Goal: Task Accomplishment & Management: Complete application form

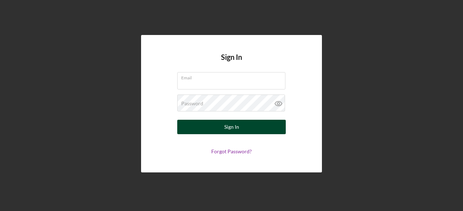
type input "[EMAIL_ADDRESS][DOMAIN_NAME]"
click at [226, 130] on div "Sign In" at bounding box center [231, 127] width 15 height 14
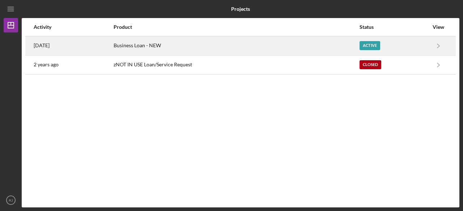
click at [362, 44] on div "Active" at bounding box center [369, 45] width 21 height 9
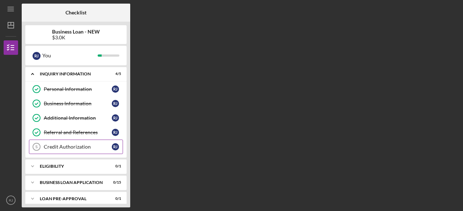
click at [70, 145] on div "Credit Authorization" at bounding box center [78, 147] width 68 height 6
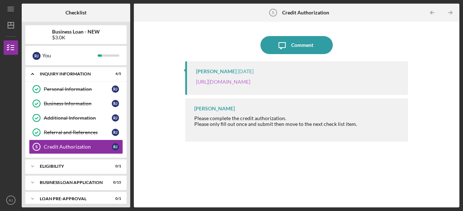
click at [250, 81] on link "https://justinepetersen.tfaforms.net/28?contactid=003PC00000Vgkfi" at bounding box center [223, 82] width 54 height 6
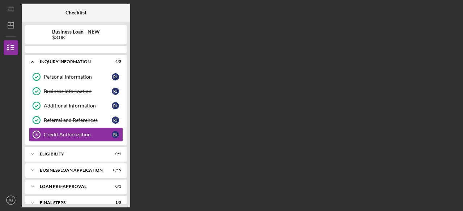
scroll to position [4, 0]
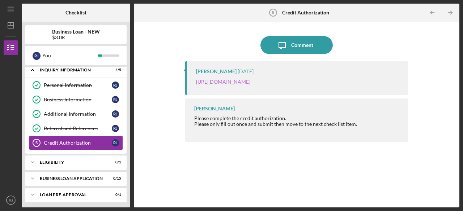
click at [250, 82] on link "https://justinepetersen.tfaforms.net/28?contactid=003PC00000Vgkfi" at bounding box center [223, 82] width 54 height 6
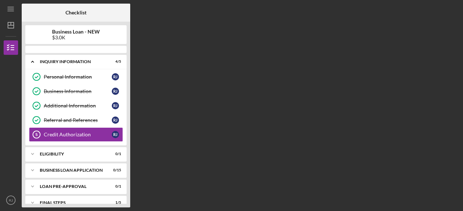
scroll to position [4, 0]
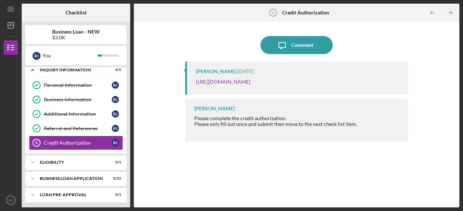
click at [450, 12] on icon "Icon/Table Pagination Arrow" at bounding box center [450, 13] width 16 height 16
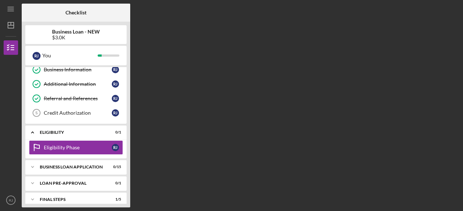
scroll to position [44, 0]
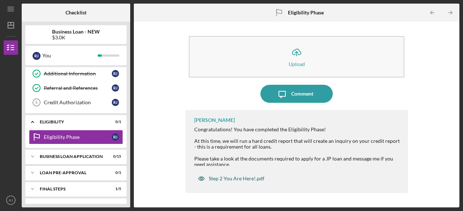
click at [222, 179] on div "Step 2 You Are Here!.pdf" at bounding box center [237, 179] width 56 height 6
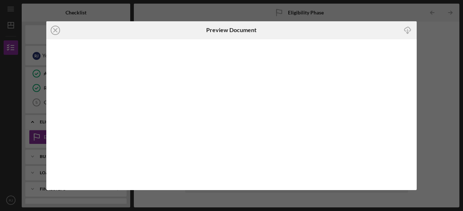
click at [410, 30] on icon "button" at bounding box center [407, 29] width 6 height 4
click at [446, 51] on div "Icon/Close Preview Document Icon/Download" at bounding box center [231, 105] width 463 height 211
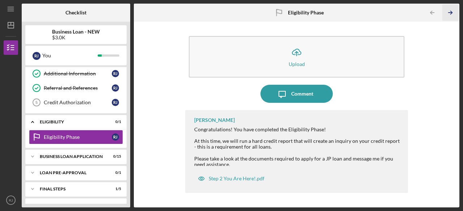
click at [454, 11] on icon "Icon/Table Pagination Arrow" at bounding box center [450, 13] width 16 height 16
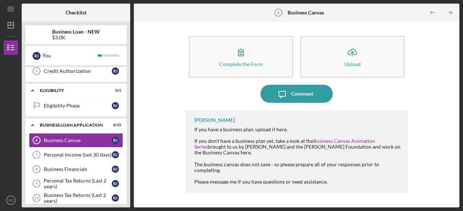
scroll to position [79, 0]
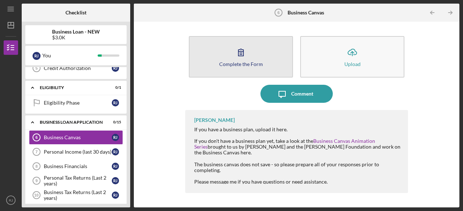
click at [242, 57] on icon "button" at bounding box center [241, 52] width 18 height 18
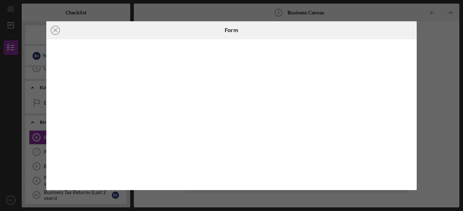
drag, startPoint x: 408, startPoint y: 106, endPoint x: 435, endPoint y: 38, distance: 72.7
click at [435, 38] on div "Icon/Close Form" at bounding box center [231, 105] width 463 height 211
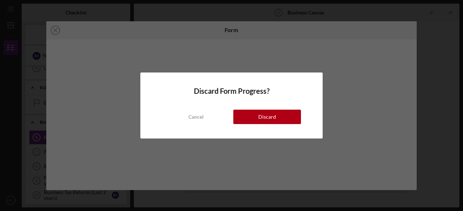
click at [445, 104] on div "Discard Form Progress? Cancel Discard" at bounding box center [231, 105] width 463 height 211
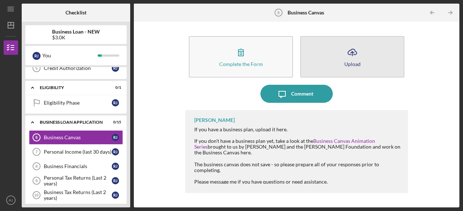
click at [364, 71] on button "Icon/Upload Upload" at bounding box center [352, 57] width 104 height 42
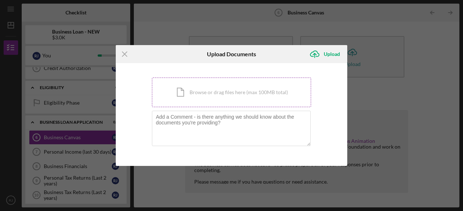
click at [220, 93] on div "Icon/Document Browse or drag files here (max 100MB total) Tap to choose files o…" at bounding box center [231, 93] width 159 height 30
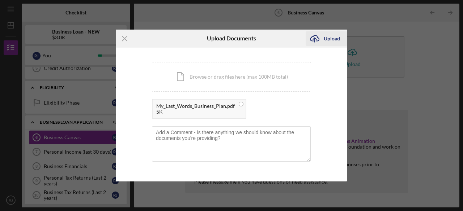
click at [324, 40] on div "Upload" at bounding box center [331, 38] width 16 height 14
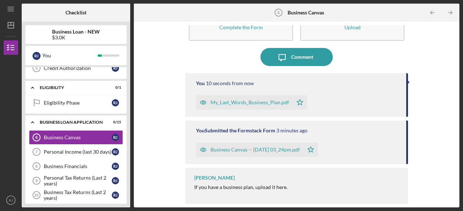
scroll to position [1, 0]
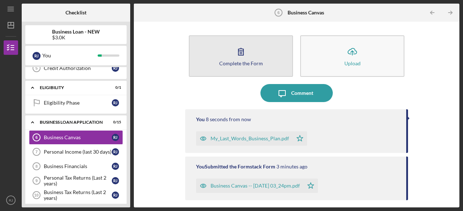
click at [249, 62] on div "Complete the Form" at bounding box center [241, 63] width 44 height 5
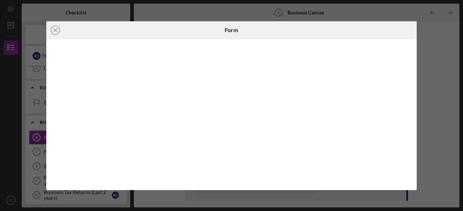
click at [429, 43] on div "Icon/Close Form" at bounding box center [231, 105] width 463 height 211
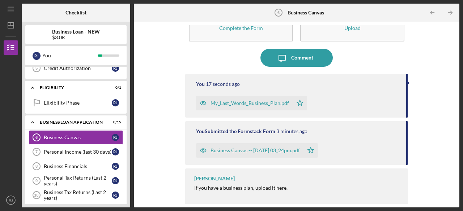
scroll to position [37, 0]
click at [447, 13] on icon "Icon/Table Pagination Arrow" at bounding box center [450, 13] width 16 height 16
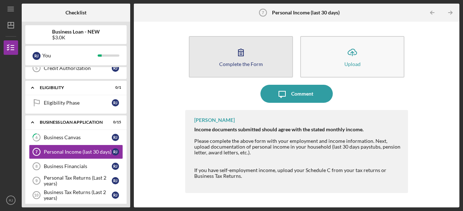
click at [253, 61] on div "Complete the Form" at bounding box center [241, 63] width 44 height 5
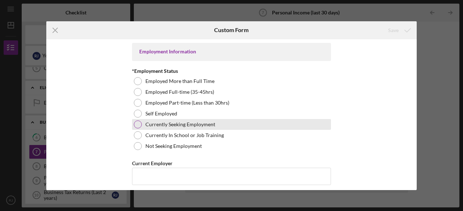
click at [137, 124] on div at bounding box center [138, 125] width 8 height 8
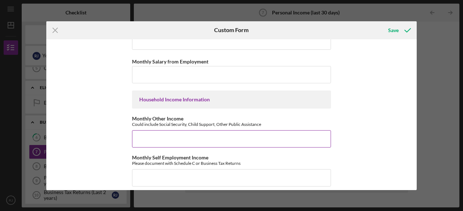
scroll to position [217, 0]
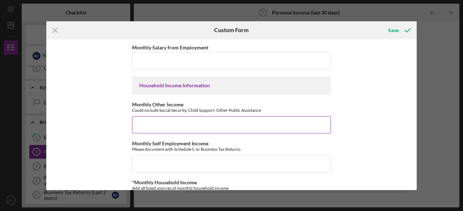
click at [157, 122] on input "Monthly Other Income" at bounding box center [231, 124] width 199 height 17
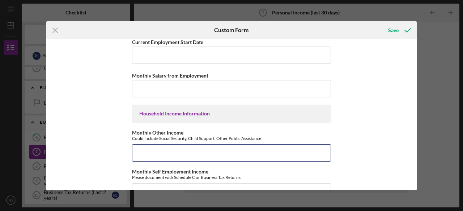
scroll to position [203, 0]
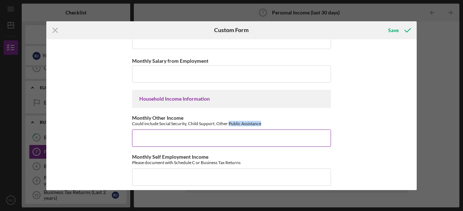
drag, startPoint x: 227, startPoint y: 123, endPoint x: 263, endPoint y: 124, distance: 36.1
click at [264, 124] on div "Could include Social Security, Child Support, Other Public Assistance" at bounding box center [231, 123] width 199 height 5
copy div "Public Assistance"
click at [136, 134] on input "Monthly Other Income" at bounding box center [231, 138] width 199 height 17
paste input
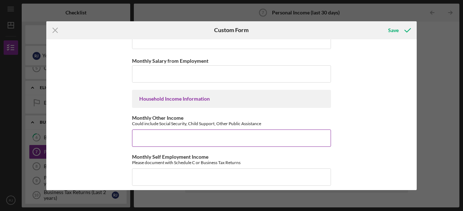
click at [146, 141] on input "Monthly Other Income" at bounding box center [231, 138] width 199 height 17
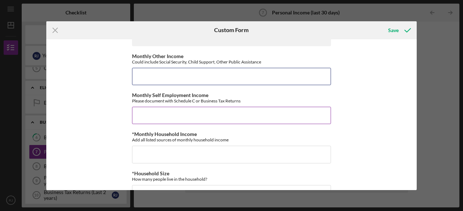
scroll to position [276, 0]
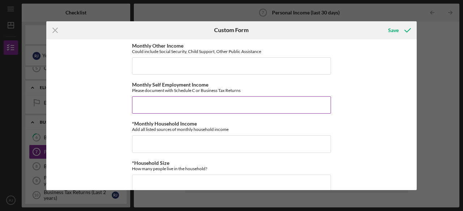
click at [223, 107] on input "Monthly Self Employment Income" at bounding box center [231, 105] width 199 height 17
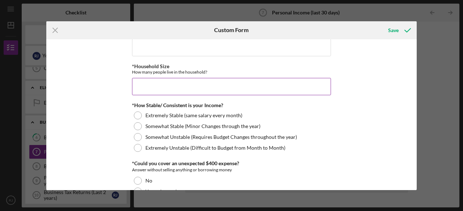
scroll to position [384, 0]
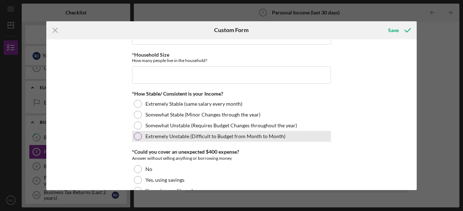
click at [137, 134] on div at bounding box center [138, 137] width 8 height 8
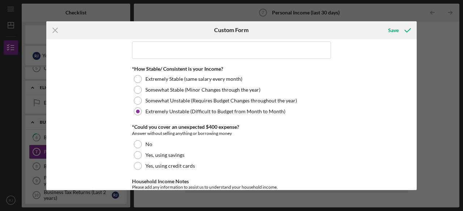
scroll to position [420, 0]
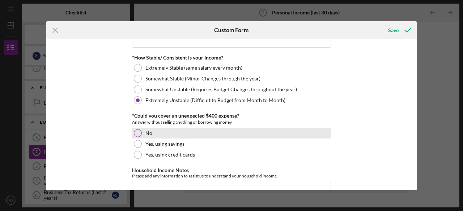
click at [137, 130] on div at bounding box center [138, 133] width 8 height 8
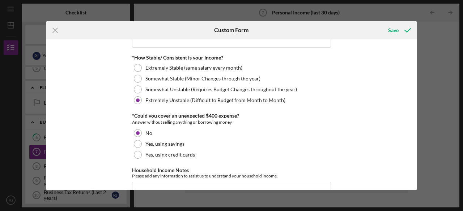
scroll to position [456, 0]
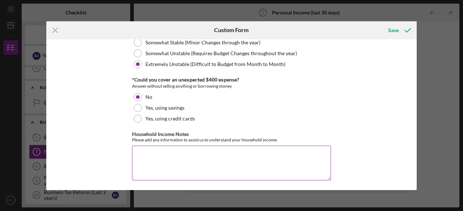
click at [186, 154] on textarea "Household Income Notes" at bounding box center [231, 163] width 199 height 35
type textarea "i"
click at [0, 0] on span "receive" at bounding box center [0, 0] width 0 height 0
click at [183, 154] on textarea "I receive public" at bounding box center [231, 163] width 199 height 35
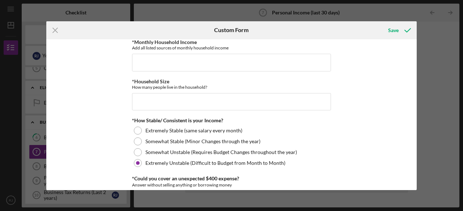
scroll to position [348, 0]
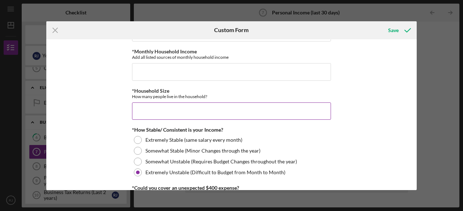
type textarea "I receive public assistance. S.N.A.P."
click at [145, 104] on input "*Household Size" at bounding box center [231, 111] width 199 height 17
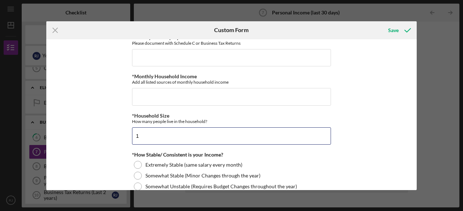
scroll to position [312, 0]
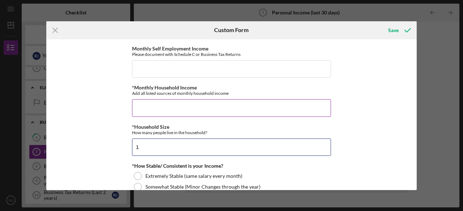
type input "1"
click at [147, 102] on input "*Monthly Household Income" at bounding box center [231, 107] width 199 height 17
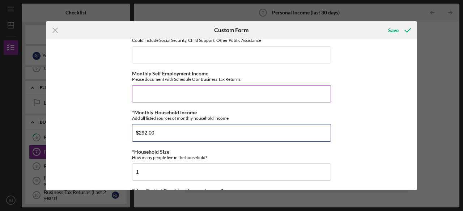
scroll to position [276, 0]
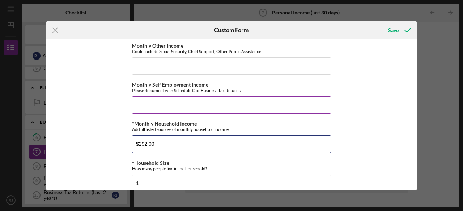
type input "$292.00"
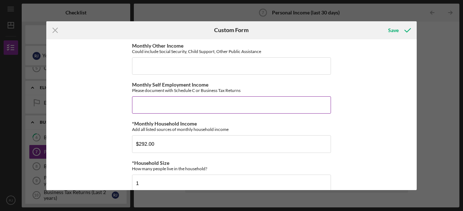
click at [147, 102] on input "Monthly Self Employment Income" at bounding box center [231, 105] width 199 height 17
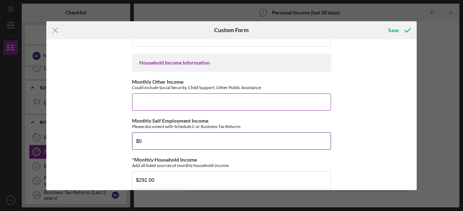
type input "$0"
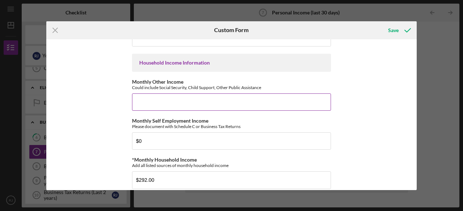
click at [145, 98] on input "Monthly Other Income" at bounding box center [231, 102] width 199 height 17
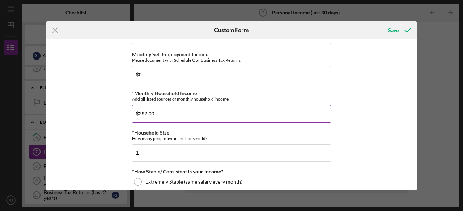
scroll to position [312, 0]
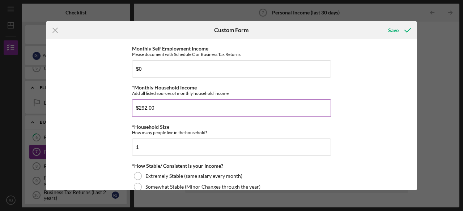
type input "$292.00"
click at [162, 105] on input "$292.00" at bounding box center [231, 107] width 199 height 17
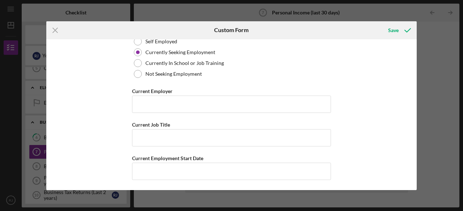
scroll to position [108, 0]
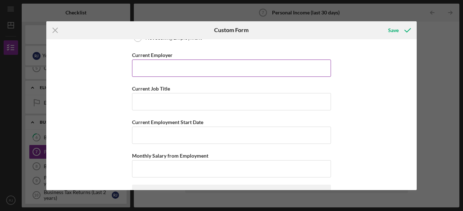
click at [187, 72] on input "Current Employer" at bounding box center [231, 68] width 199 height 17
type input "None"
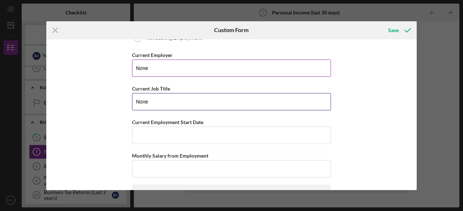
type input "None"
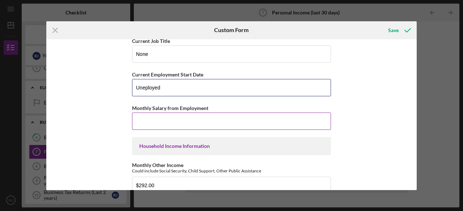
scroll to position [181, 0]
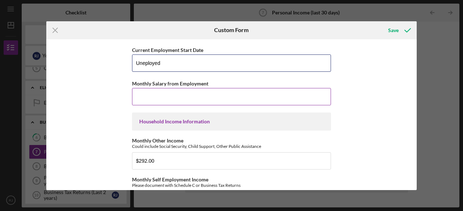
type input "Uneployed"
click at [158, 92] on input "Monthly Salary from Employment" at bounding box center [231, 96] width 199 height 17
type input "$0"
click at [144, 63] on input "Uneployed" at bounding box center [231, 63] width 199 height 17
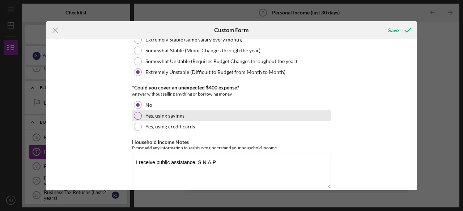
scroll to position [456, 0]
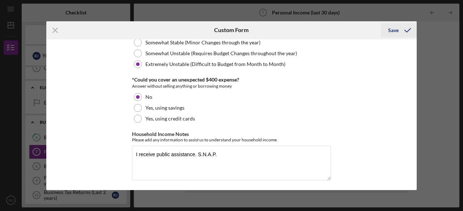
type input "Unemployed"
click at [400, 32] on icon "submit" at bounding box center [407, 30] width 18 height 18
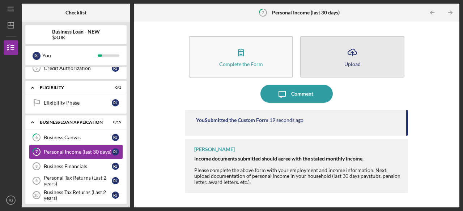
click at [362, 53] on button "Icon/Upload Upload" at bounding box center [352, 57] width 104 height 42
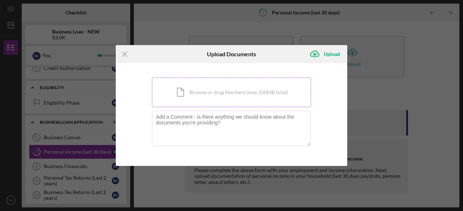
click at [243, 95] on div "Icon/Document Browse or drag files here (max 100MB total) Tap to choose files o…" at bounding box center [231, 93] width 159 height 30
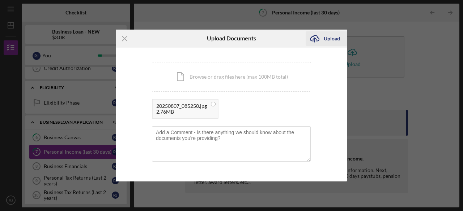
click at [335, 36] on div "Upload" at bounding box center [331, 38] width 16 height 14
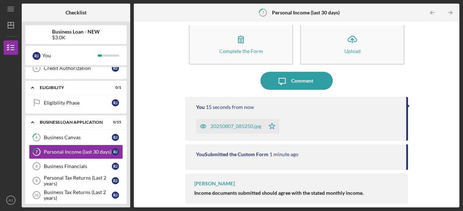
scroll to position [19, 0]
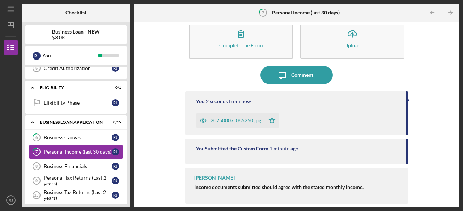
click at [446, 14] on icon "Icon/Table Pagination Arrow" at bounding box center [450, 13] width 16 height 16
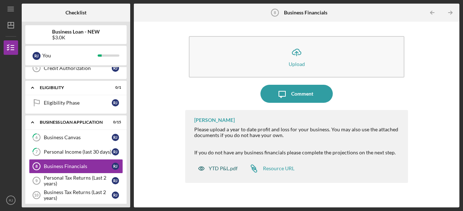
click at [226, 168] on div "YTD P&L.pdf" at bounding box center [223, 169] width 29 height 6
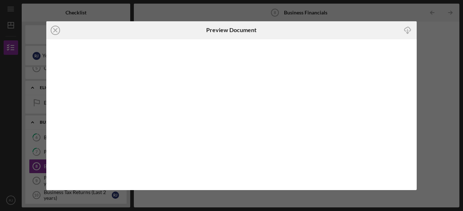
click at [421, 39] on div "Icon/Close Preview Document Icon/Download" at bounding box center [231, 105] width 463 height 211
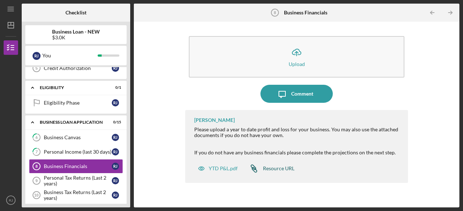
click at [279, 170] on div "Resource URL" at bounding box center [278, 169] width 31 height 6
click at [220, 166] on div "YTD P&L.pdf" at bounding box center [223, 169] width 29 height 6
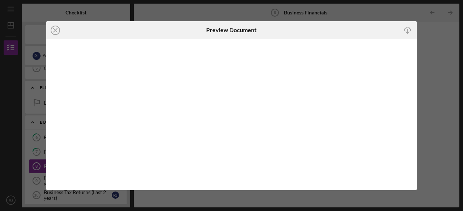
click at [437, 35] on div "Icon/Close Preview Document Icon/Download" at bounding box center [231, 105] width 463 height 211
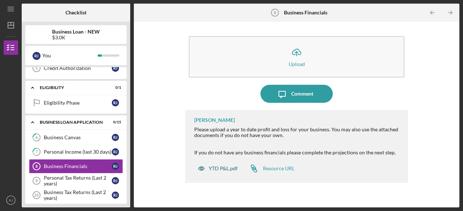
click at [215, 162] on div "YTD P&L.pdf" at bounding box center [217, 169] width 47 height 14
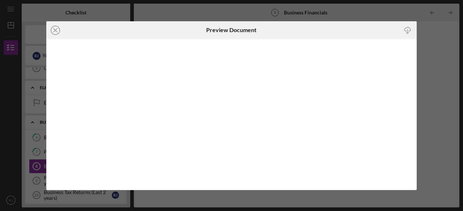
click at [433, 89] on div "Icon/Close Preview Document Icon/Download" at bounding box center [231, 105] width 463 height 211
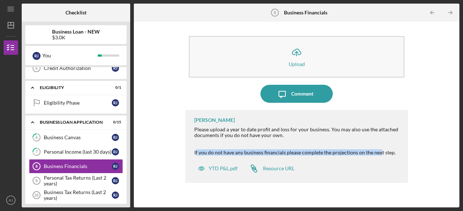
drag, startPoint x: 194, startPoint y: 151, endPoint x: 315, endPoint y: 153, distance: 121.1
click at [376, 152] on div "If you do not have any business financials please complete the projections on t…" at bounding box center [297, 153] width 206 height 6
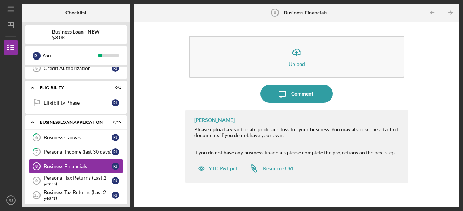
click at [192, 143] on div "[PERSON_NAME] Please upload a year to date profit and loss for your business. Y…" at bounding box center [296, 146] width 223 height 73
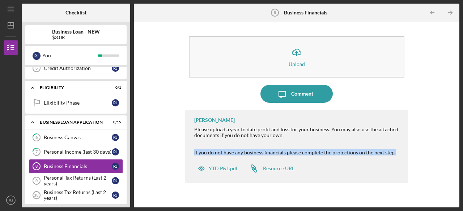
drag, startPoint x: 191, startPoint y: 152, endPoint x: 394, endPoint y: 151, distance: 203.1
click at [394, 151] on div "[PERSON_NAME] Please upload a year to date profit and loss for your business. Y…" at bounding box center [296, 146] width 223 height 73
click at [386, 166] on div "[PERSON_NAME] Please upload a year to date profit and loss for your business. Y…" at bounding box center [296, 146] width 223 height 73
drag, startPoint x: 193, startPoint y: 152, endPoint x: 355, endPoint y: 153, distance: 161.9
click at [354, 153] on div "[PERSON_NAME] Please upload a year to date profit and loss for your business. Y…" at bounding box center [296, 146] width 223 height 73
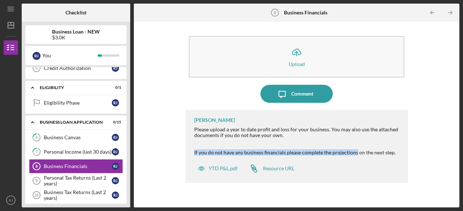
copy div "If you do not have any business financials please complete the projections"
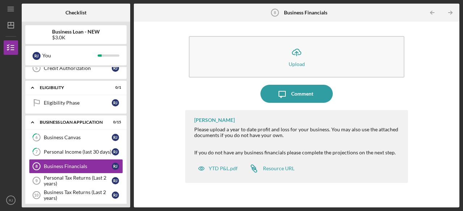
click at [270, 143] on div "Please upload a year to date profit and loss for your business. You may also us…" at bounding box center [297, 138] width 206 height 23
click at [222, 169] on div "YTD P&L.pdf" at bounding box center [223, 169] width 29 height 6
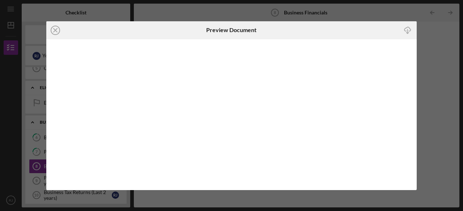
click at [431, 63] on div "Icon/Close Preview Document Icon/Download" at bounding box center [231, 105] width 463 height 211
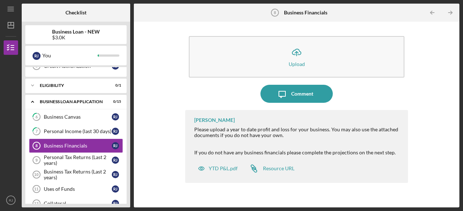
scroll to position [83, 0]
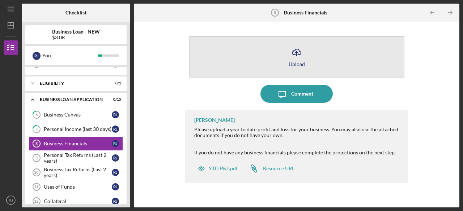
click at [294, 59] on icon "Icon/Upload" at bounding box center [296, 52] width 18 height 18
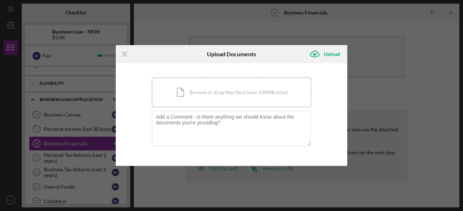
click at [224, 93] on div "Icon/Document Browse or drag files here (max 100MB total) Tap to choose files o…" at bounding box center [231, 93] width 159 height 30
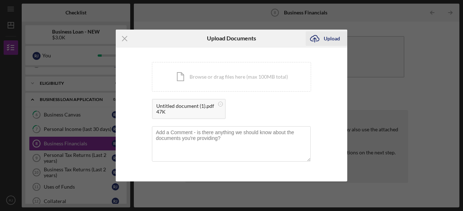
click at [324, 38] on div "Upload" at bounding box center [331, 38] width 16 height 14
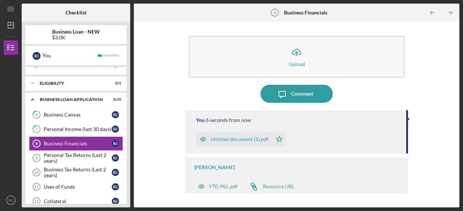
click at [450, 11] on icon "Icon/Table Pagination Arrow" at bounding box center [450, 13] width 16 height 16
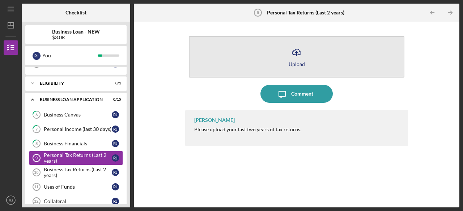
click at [296, 61] on div "Upload" at bounding box center [296, 63] width 16 height 5
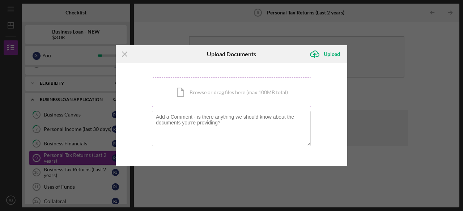
click at [249, 90] on div "Icon/Document Browse or drag files here (max 100MB total) Tap to choose files o…" at bounding box center [231, 93] width 159 height 30
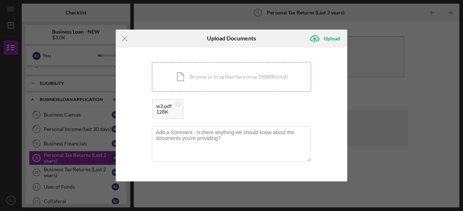
click at [238, 80] on div "Icon/Document Browse or drag files here (max 100MB total) Tap to choose files o…" at bounding box center [231, 77] width 159 height 30
